Goal: Information Seeking & Learning: Learn about a topic

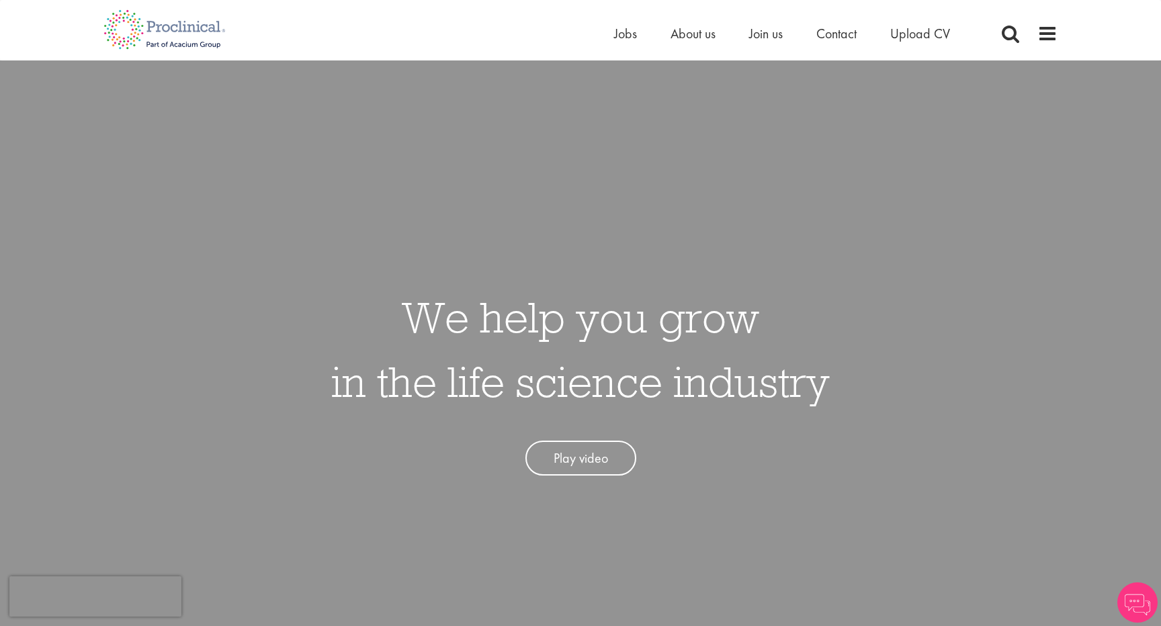
click at [640, 32] on ul "Home Jobs About us Join us Contact Upload CV" at bounding box center [799, 34] width 370 height 20
click at [618, 35] on span "Jobs" at bounding box center [625, 33] width 23 height 17
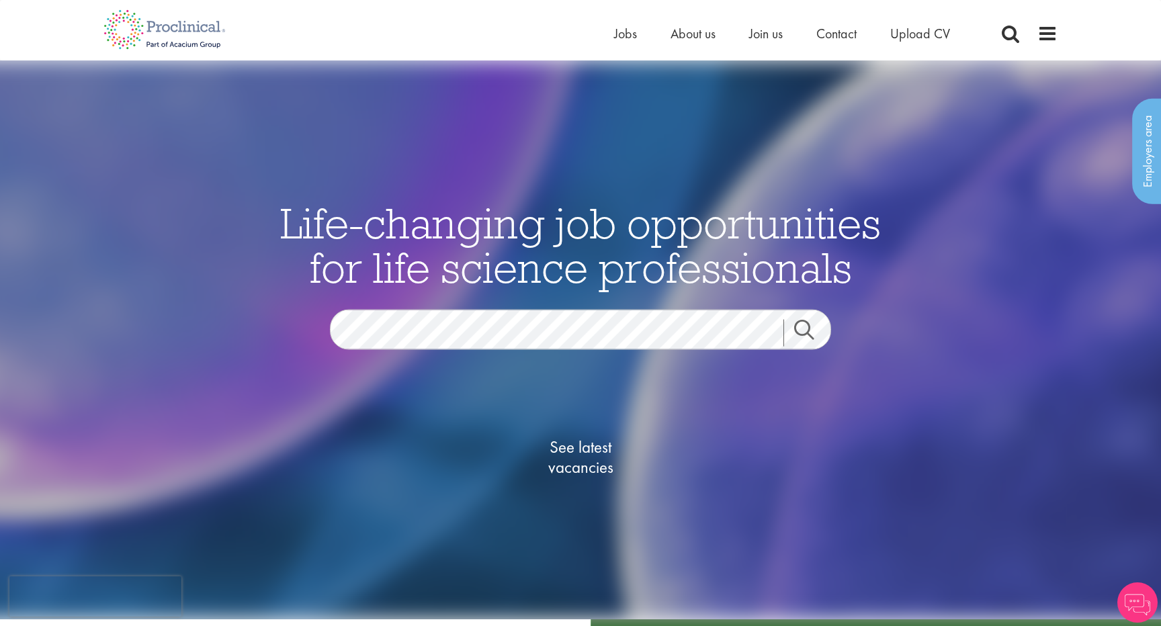
click at [584, 477] on span "See latest vacancies" at bounding box center [580, 457] width 134 height 40
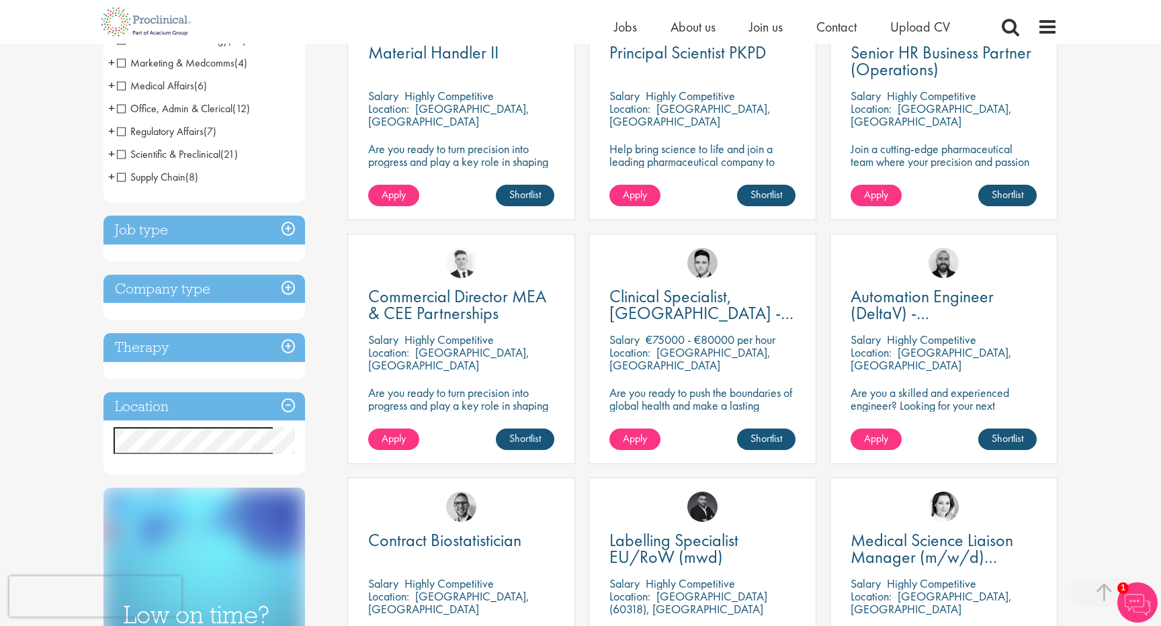
scroll to position [311, 0]
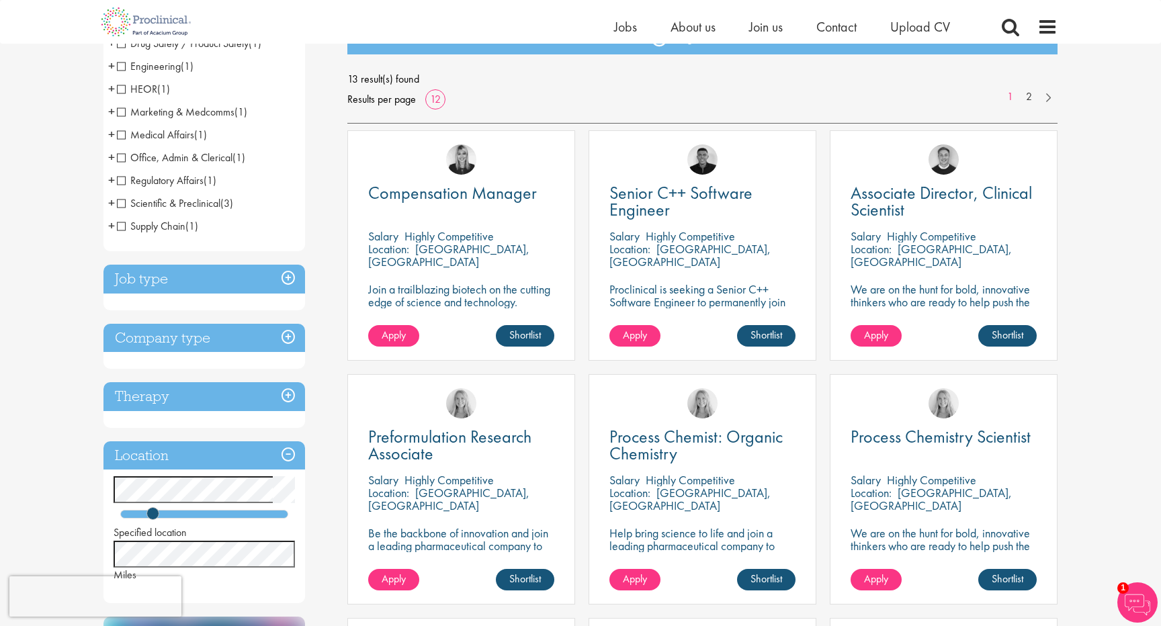
scroll to position [173, 0]
click at [492, 435] on span "Preformulation Research Associate" at bounding box center [449, 445] width 163 height 40
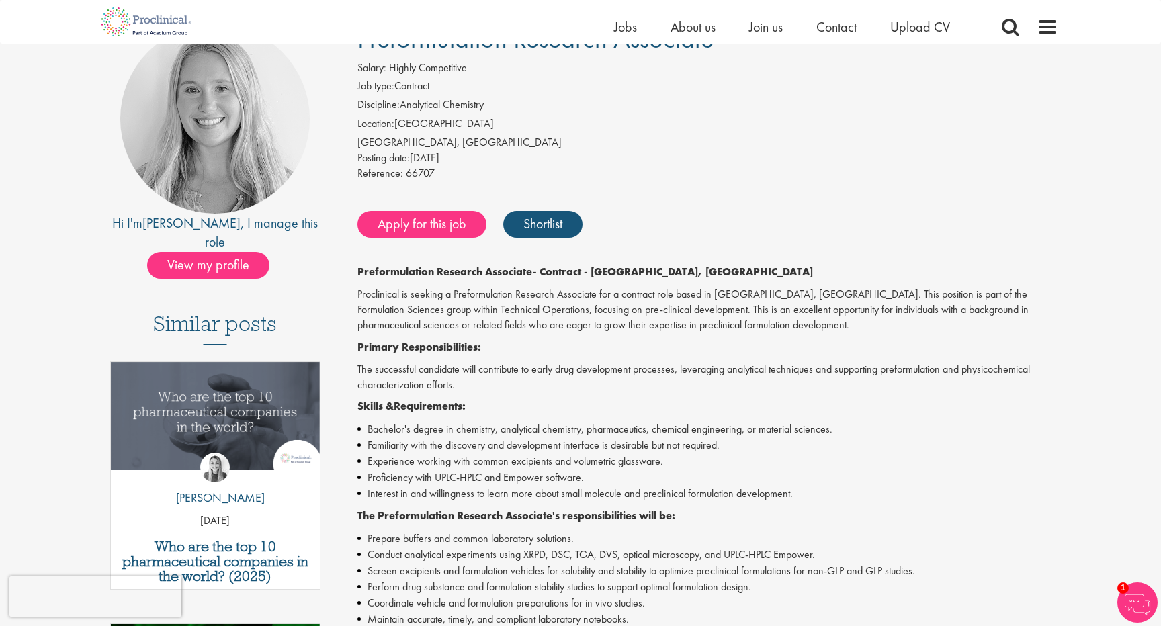
scroll to position [126, 0]
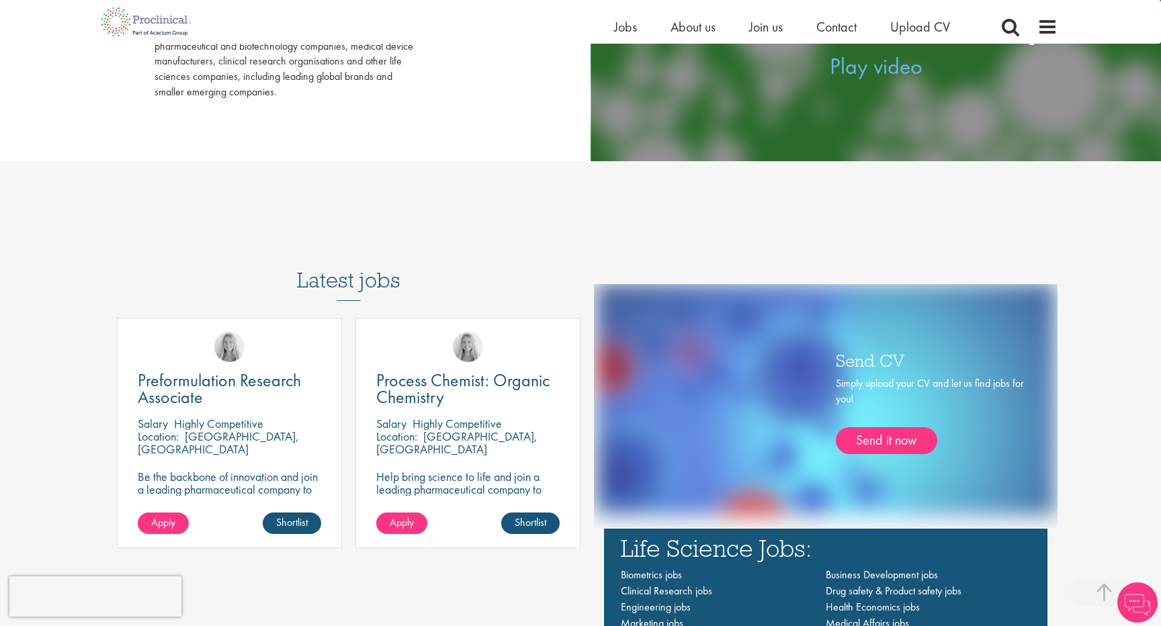
scroll to position [791, 0]
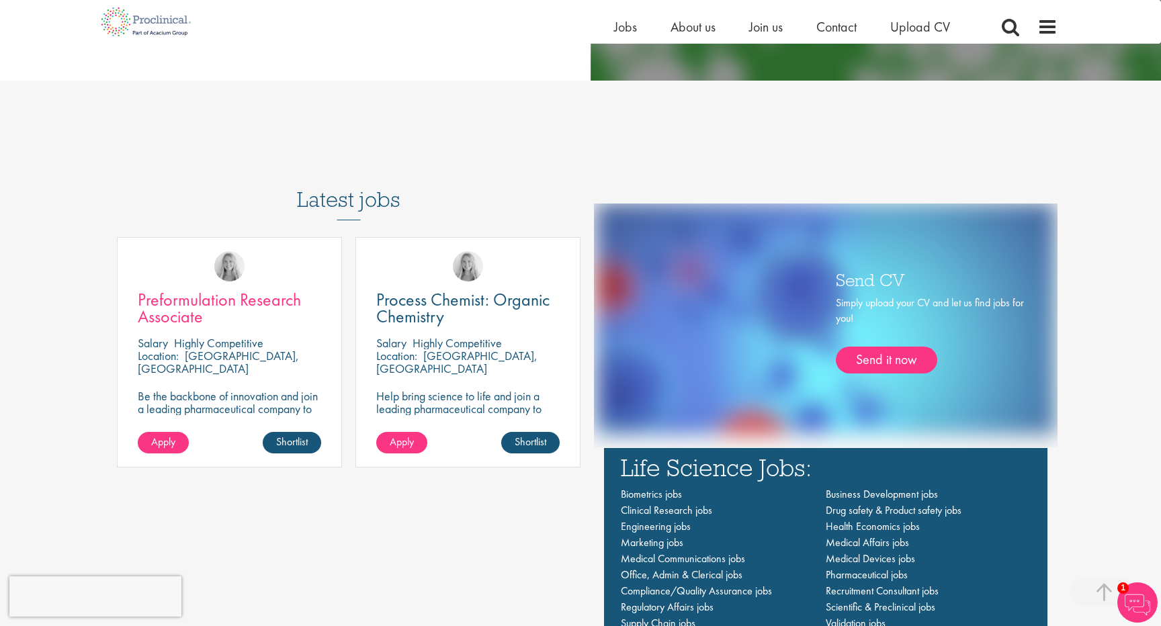
click at [246, 300] on span "Preformulation Research Associate" at bounding box center [219, 308] width 163 height 40
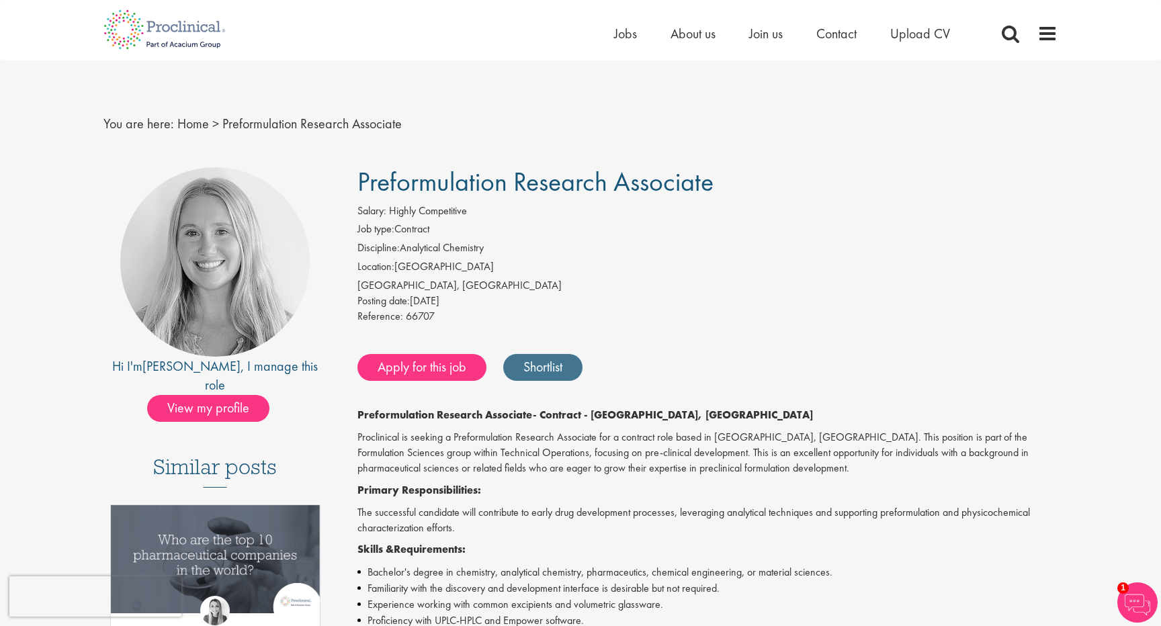
click at [526, 359] on link "Shortlist" at bounding box center [542, 367] width 79 height 27
click at [555, 359] on link "Shortlisted" at bounding box center [549, 367] width 93 height 27
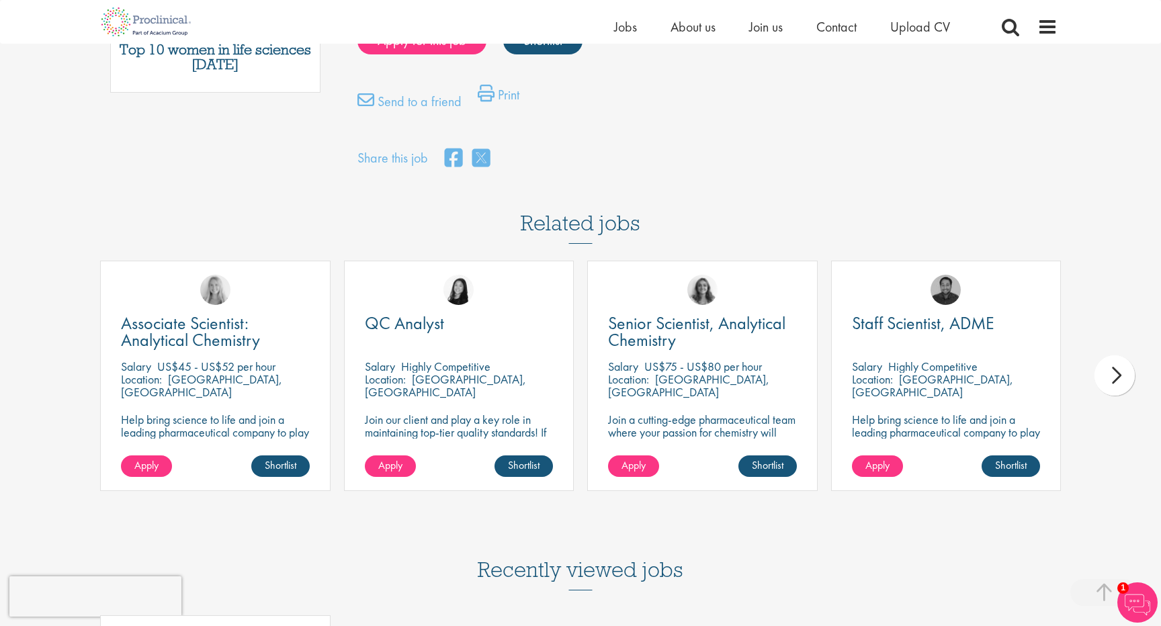
scroll to position [888, 0]
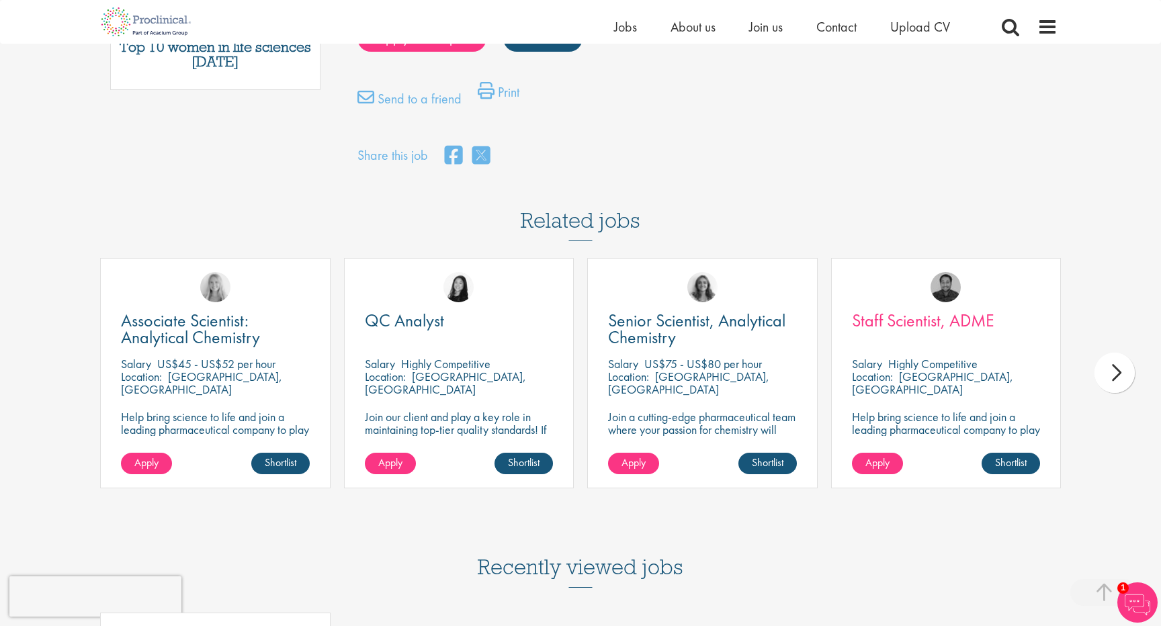
click at [880, 324] on span "Staff Scientist, ADME" at bounding box center [923, 320] width 142 height 23
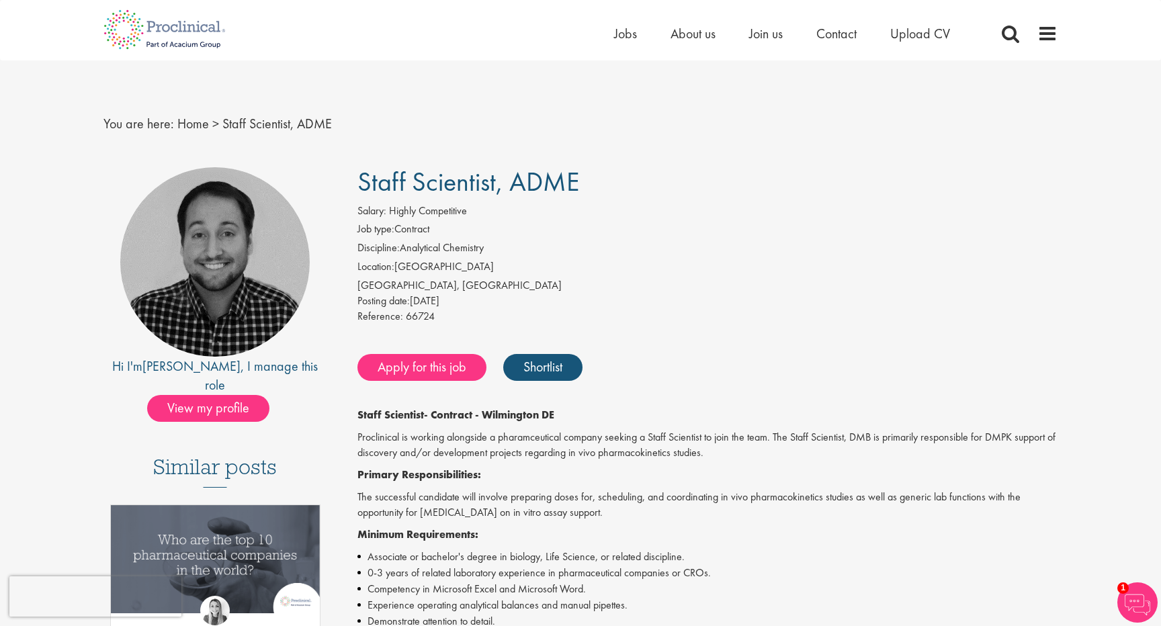
click at [638, 28] on ul "Home Jobs About us Join us Contact Upload CV" at bounding box center [799, 34] width 370 height 20
click at [622, 39] on span "Jobs" at bounding box center [625, 33] width 23 height 17
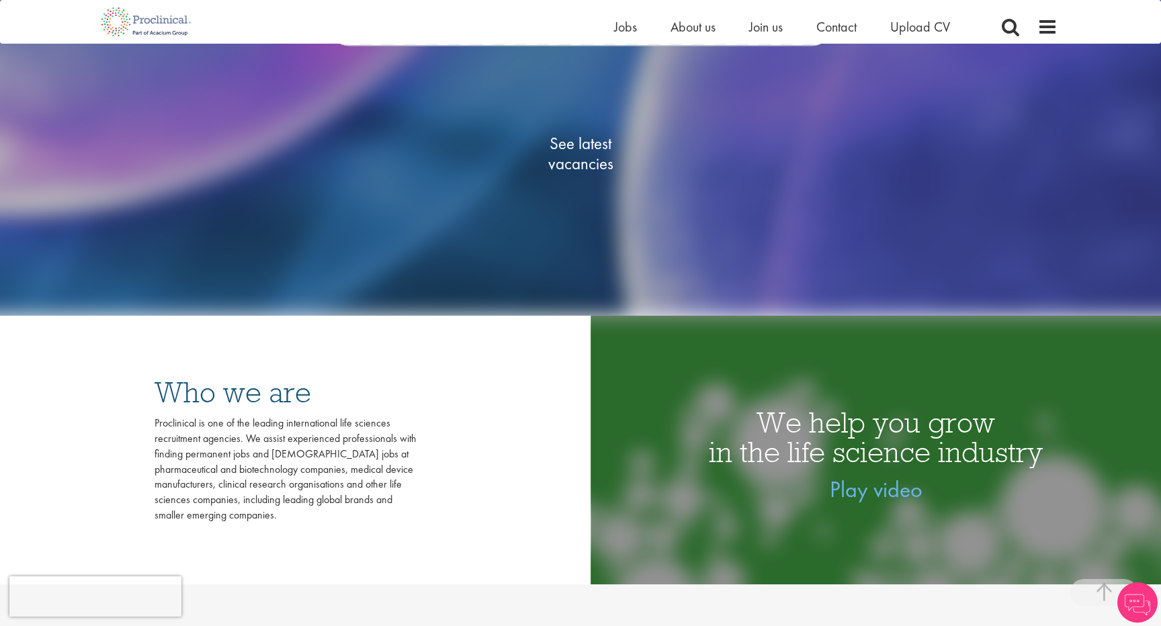
scroll to position [263, 0]
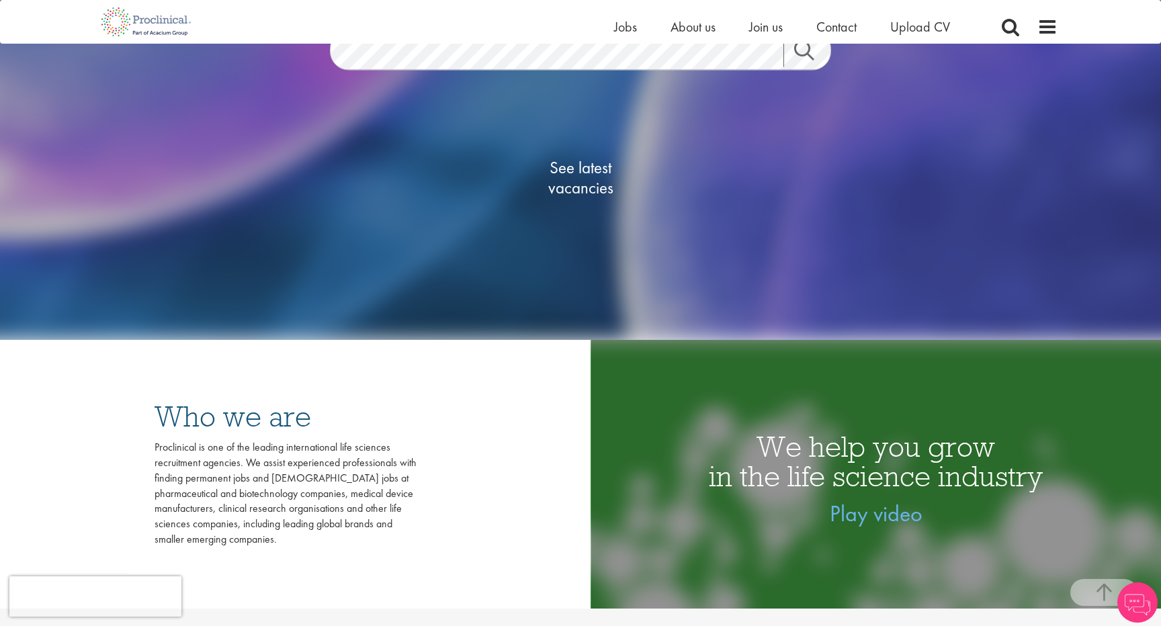
click at [580, 180] on span "See latest vacancies" at bounding box center [580, 177] width 134 height 40
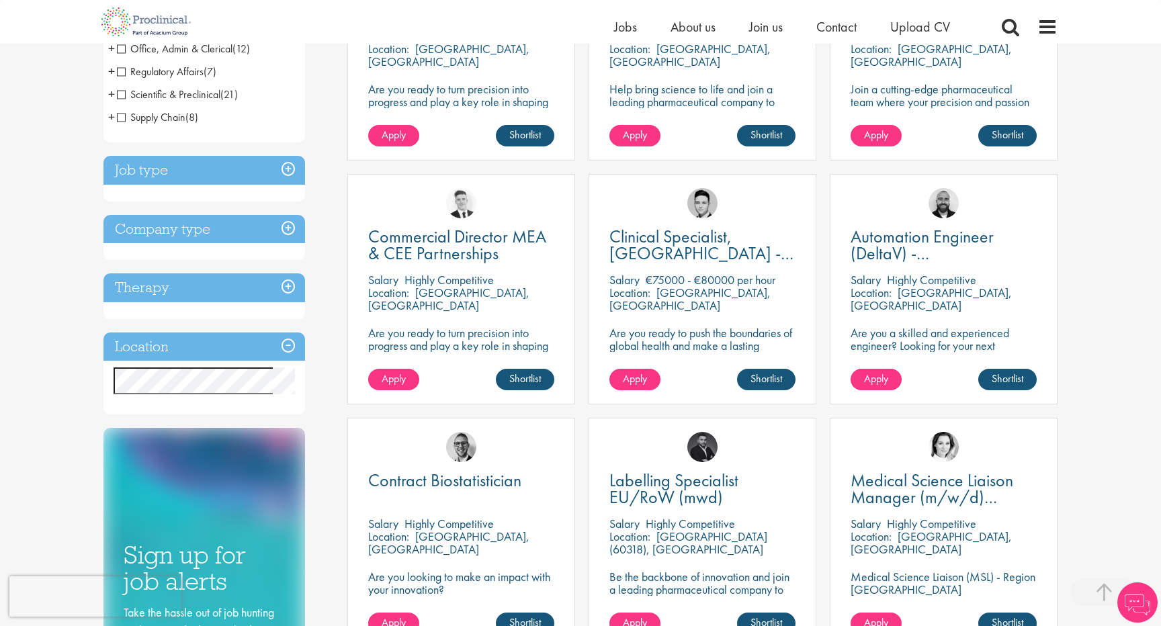
scroll to position [380, 0]
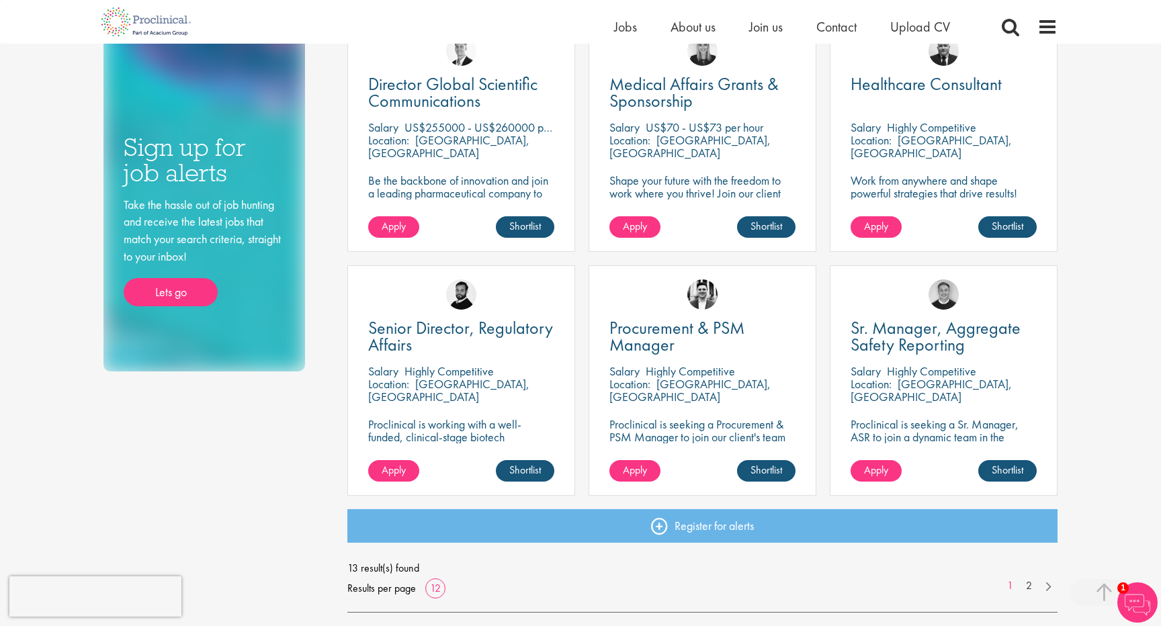
scroll to position [765, 0]
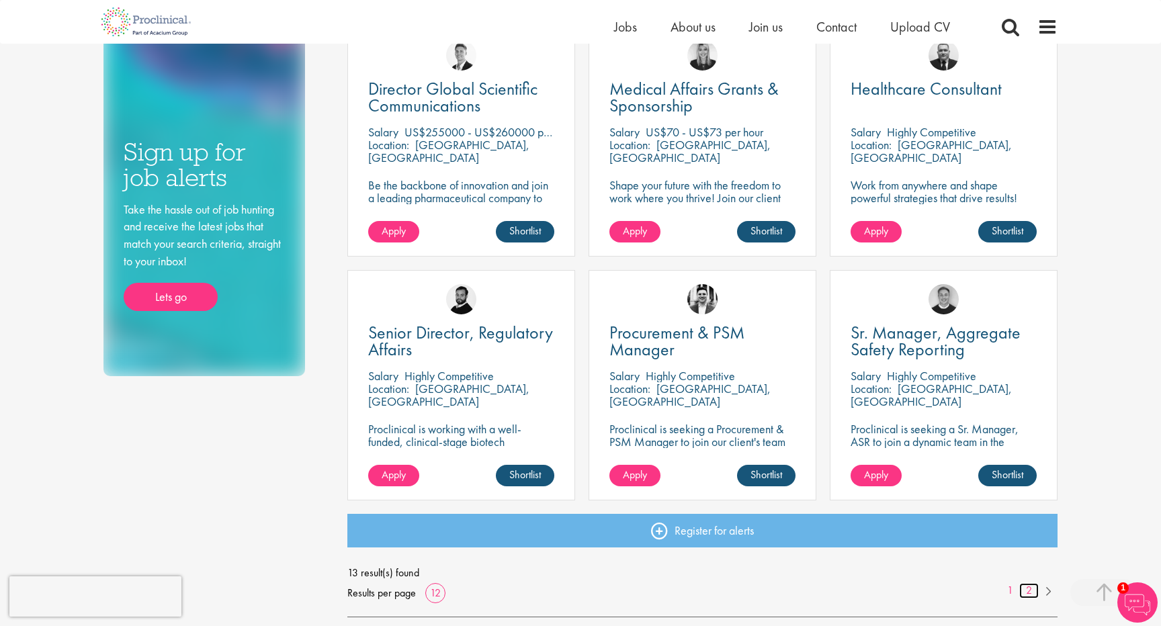
click at [1029, 584] on link "2" at bounding box center [1028, 590] width 19 height 15
